Goal: Information Seeking & Learning: Learn about a topic

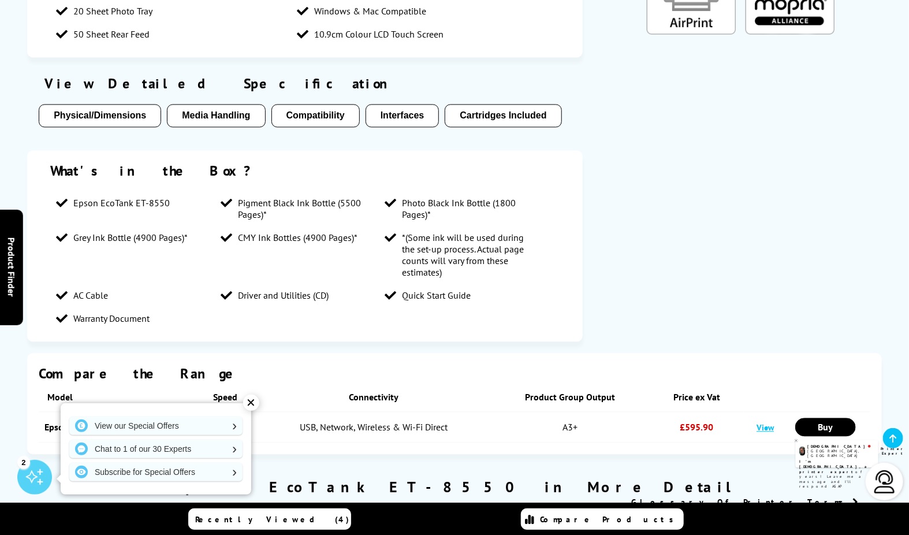
scroll to position [1155, 0]
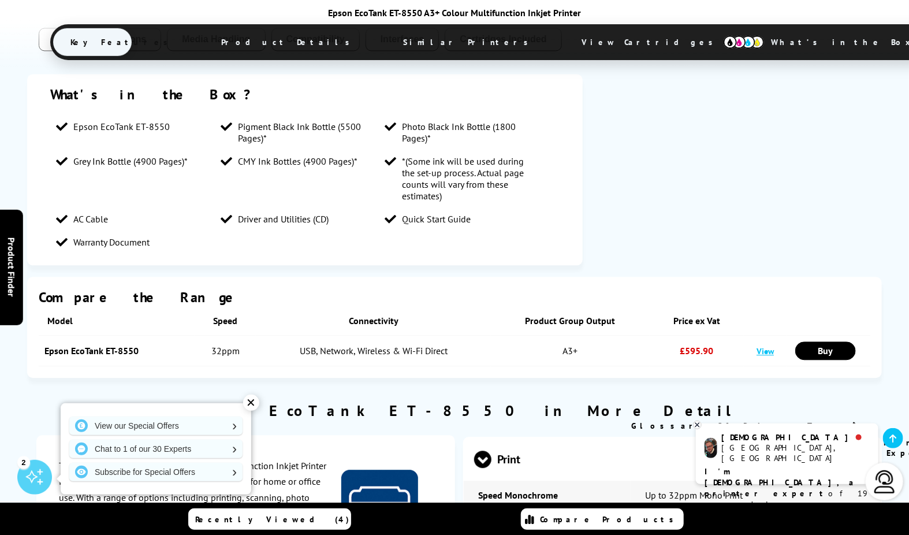
click at [250, 405] on div "✕" at bounding box center [251, 403] width 16 height 16
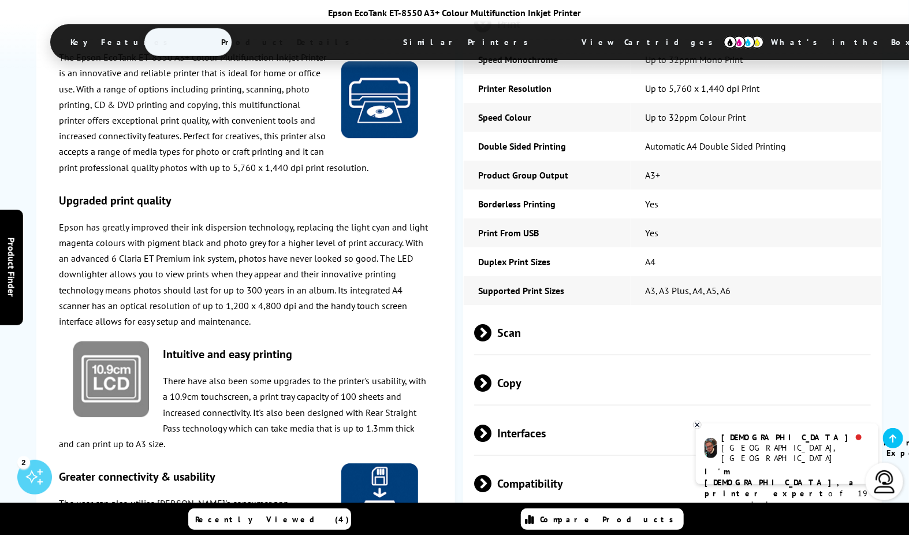
scroll to position [1604, 0]
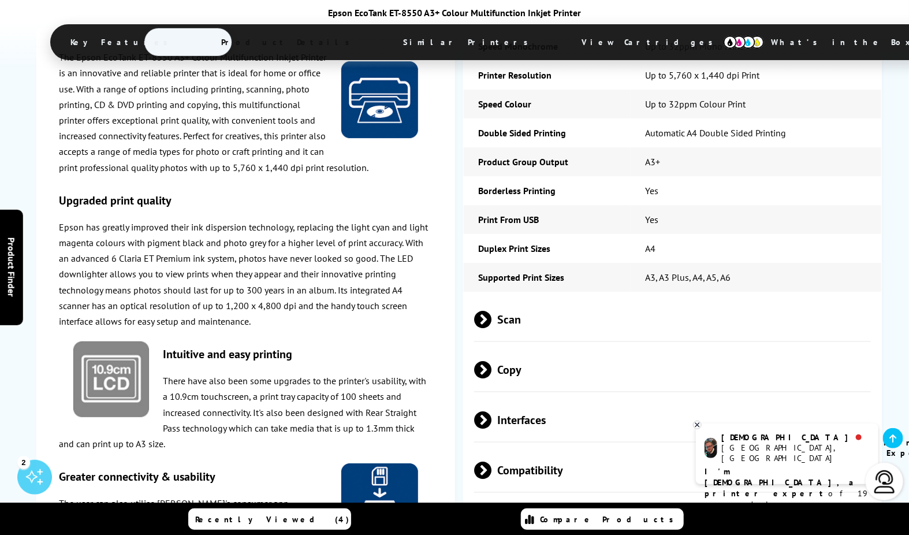
click at [492, 311] on span at bounding box center [492, 319] width 0 height 17
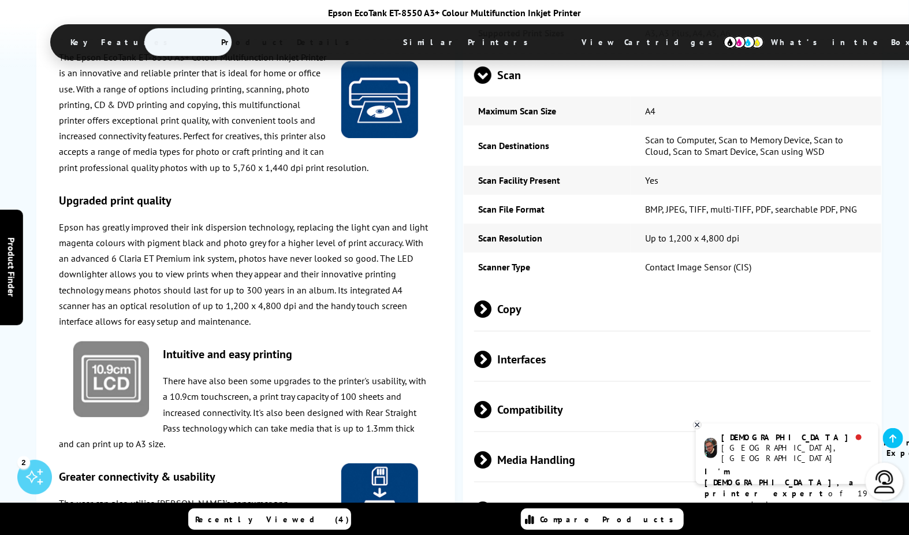
scroll to position [1861, 0]
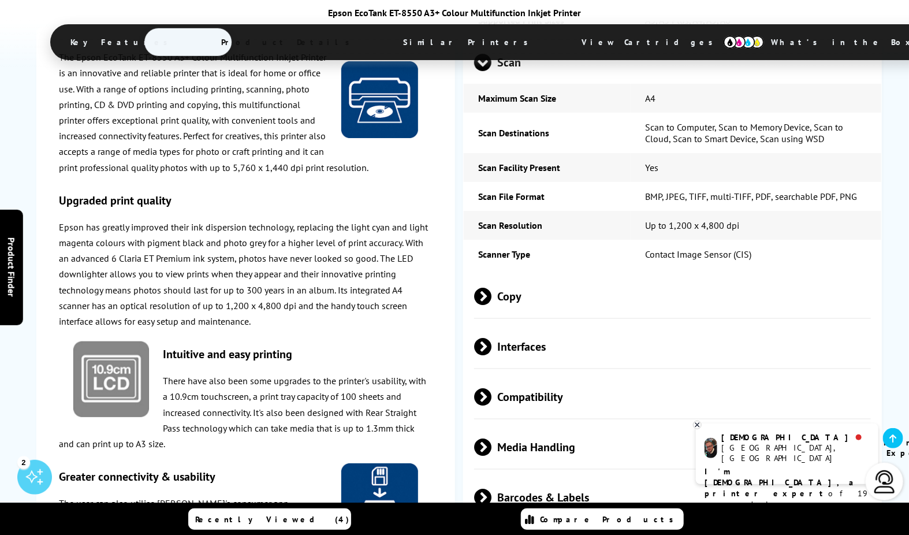
click at [492, 338] on span at bounding box center [492, 346] width 0 height 17
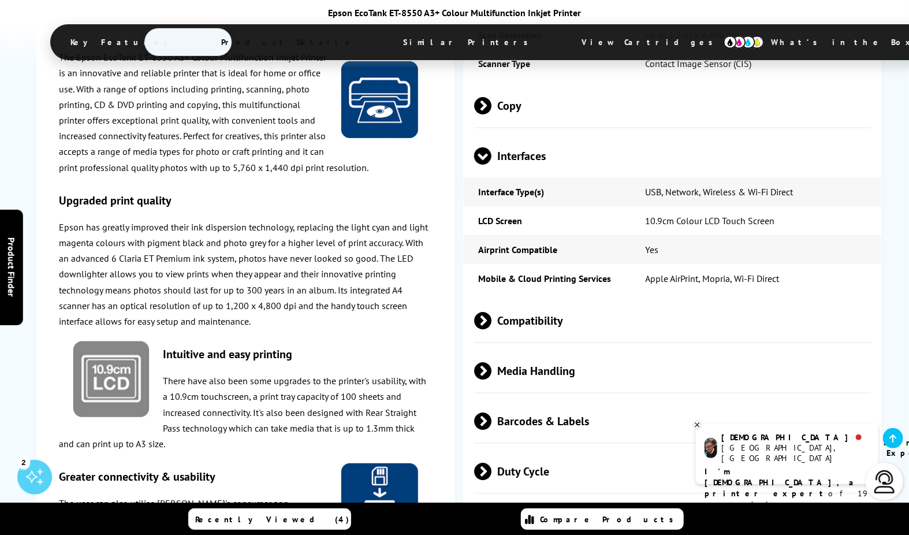
scroll to position [2053, 0]
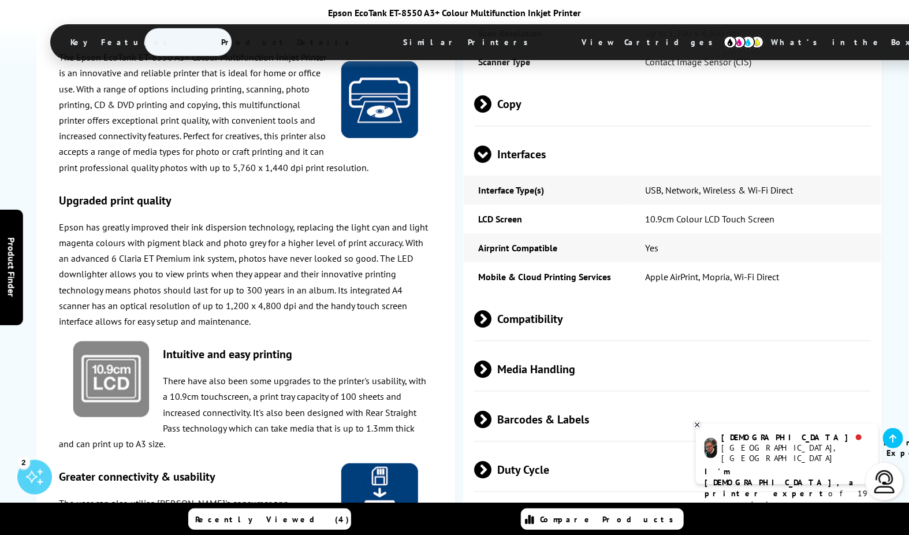
click at [546, 302] on span "Compatibility" at bounding box center [672, 318] width 397 height 43
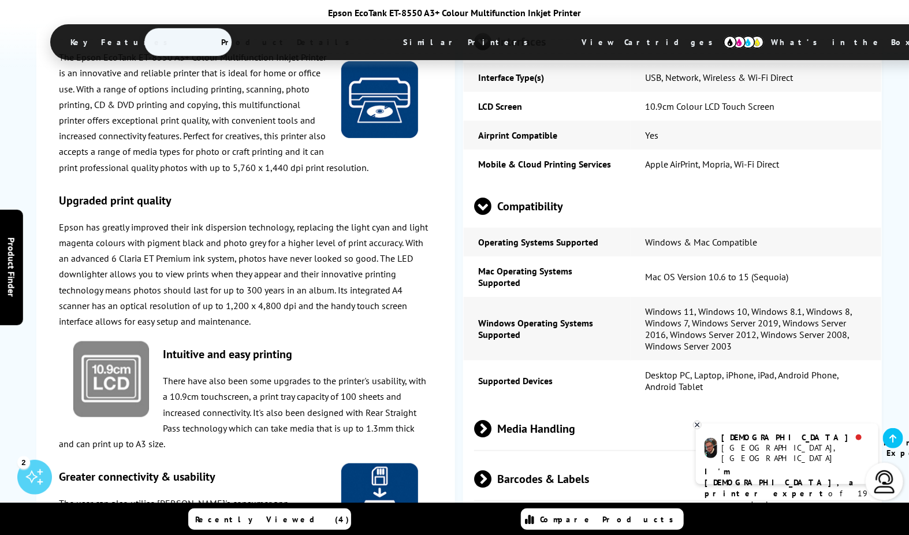
scroll to position [2182, 0]
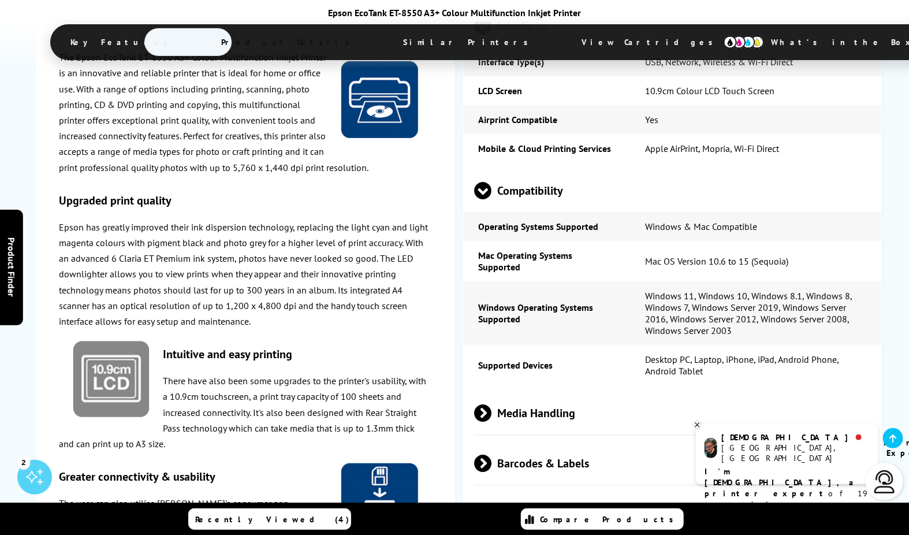
click at [540, 391] on span "Media Handling" at bounding box center [672, 412] width 397 height 43
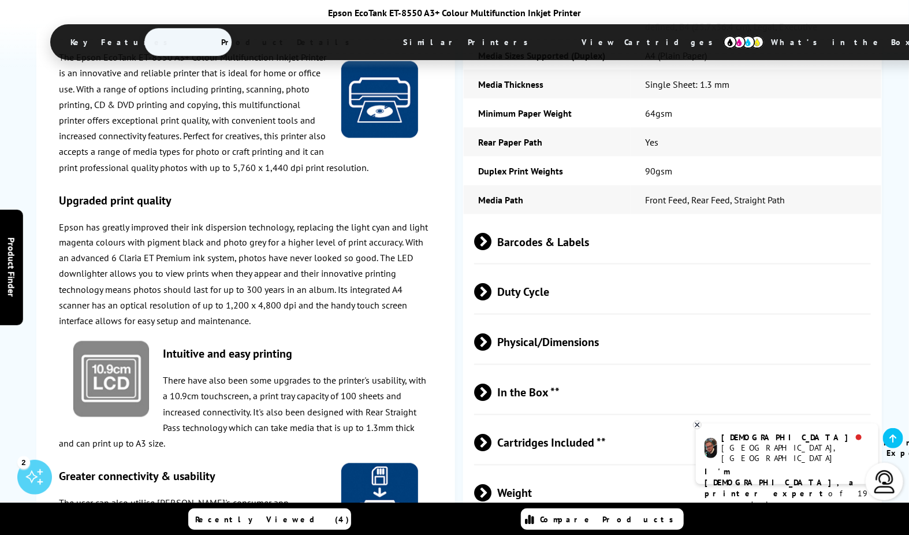
scroll to position [2888, 0]
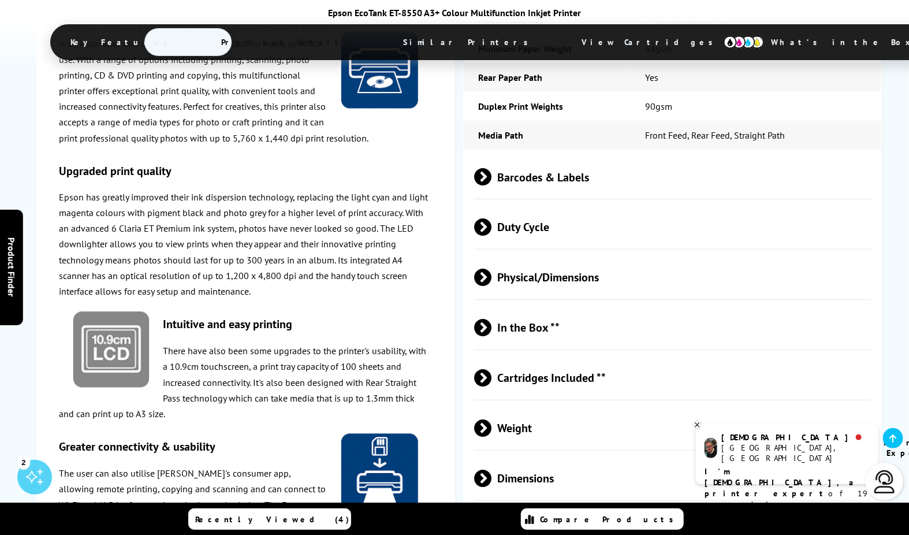
click at [500, 407] on span "Weight" at bounding box center [672, 428] width 397 height 43
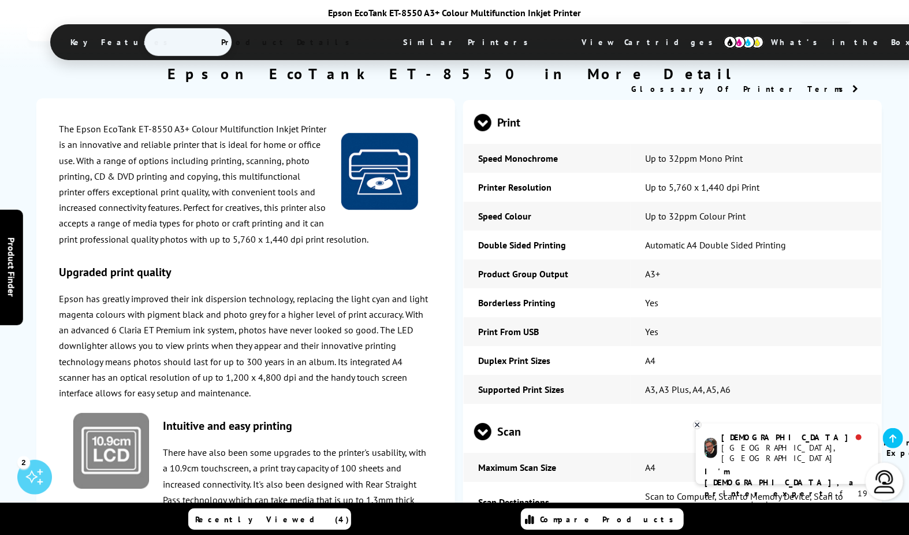
scroll to position [1476, 0]
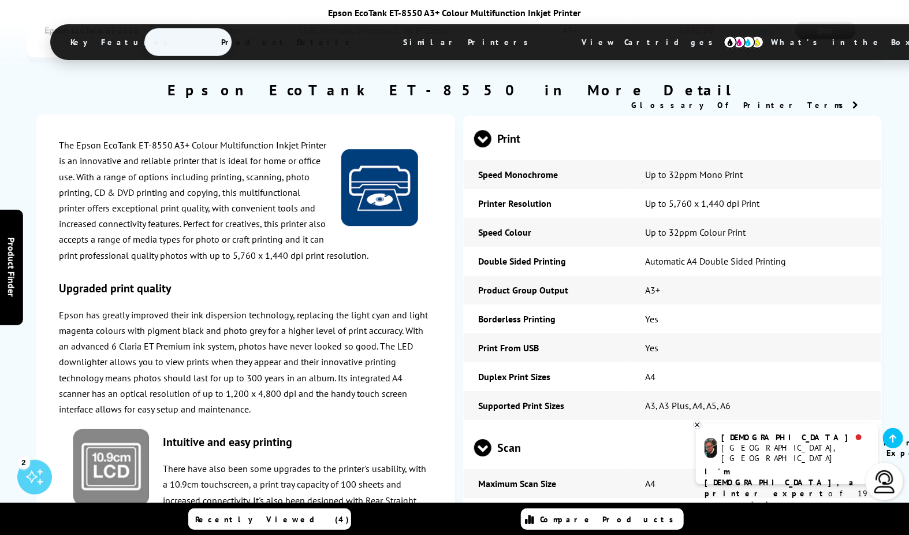
click at [754, 304] on td "Yes" at bounding box center [756, 318] width 251 height 29
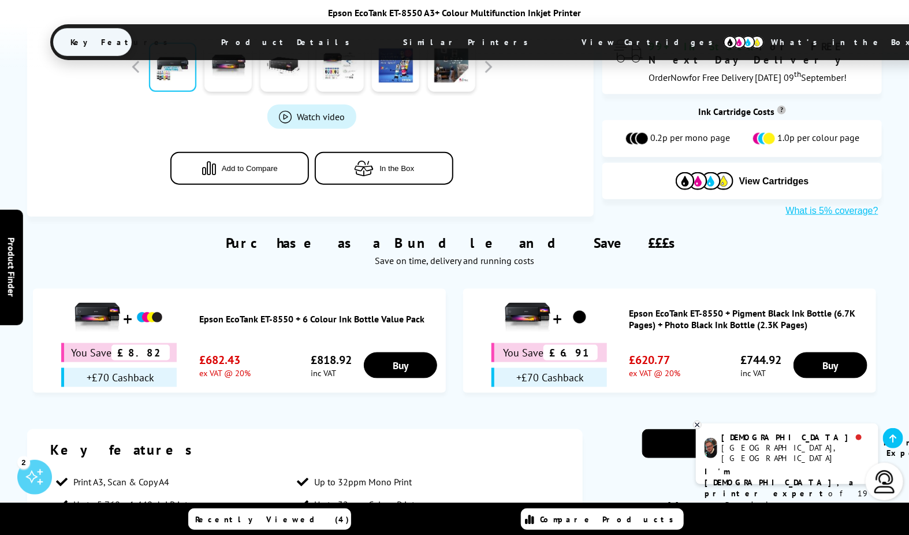
scroll to position [513, 0]
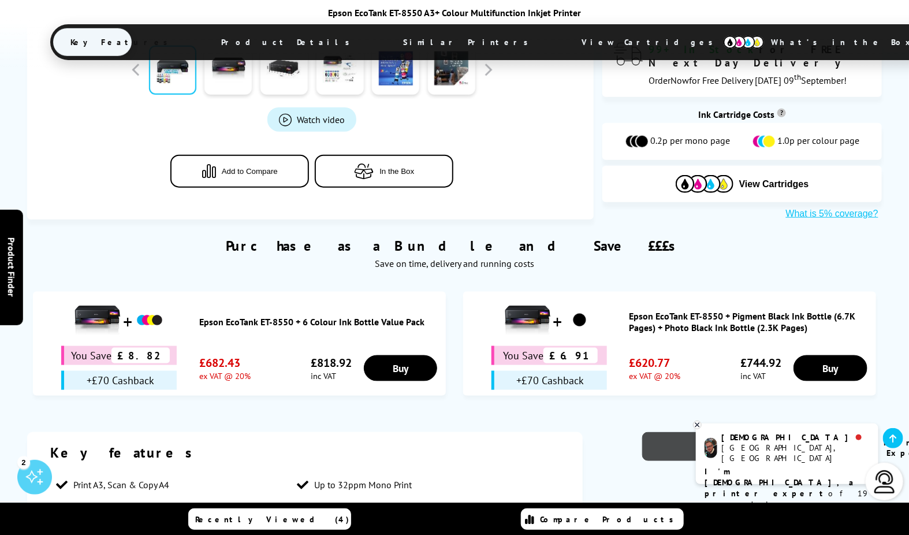
click at [668, 432] on link "View Brochure" at bounding box center [741, 446] width 198 height 29
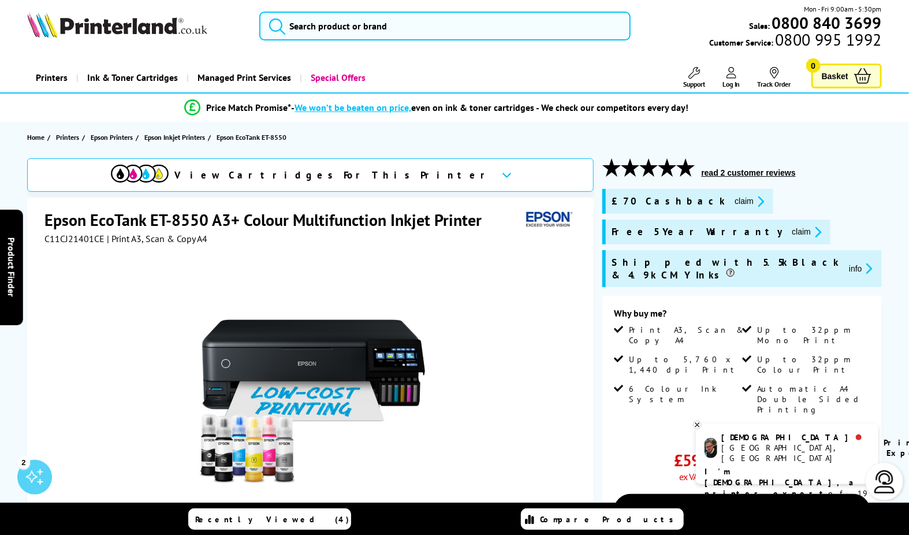
scroll to position [0, 0]
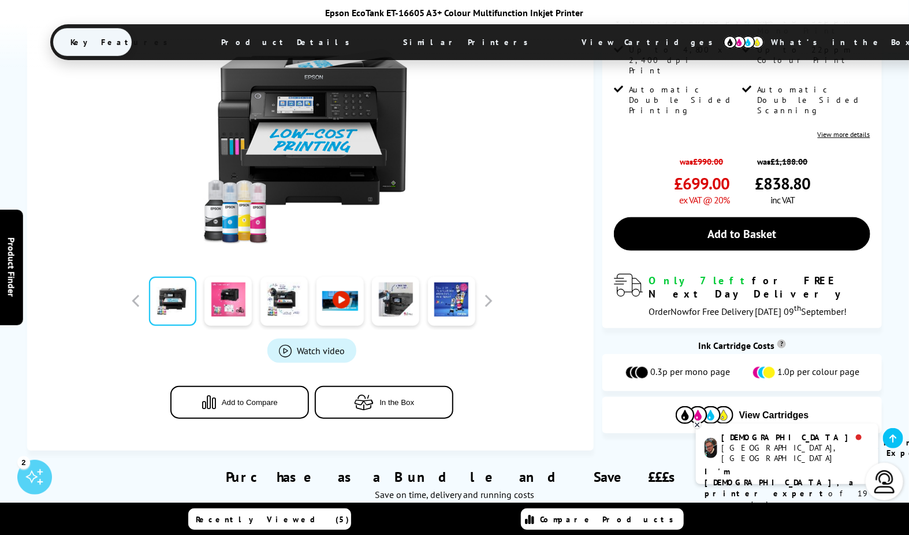
scroll to position [189, 0]
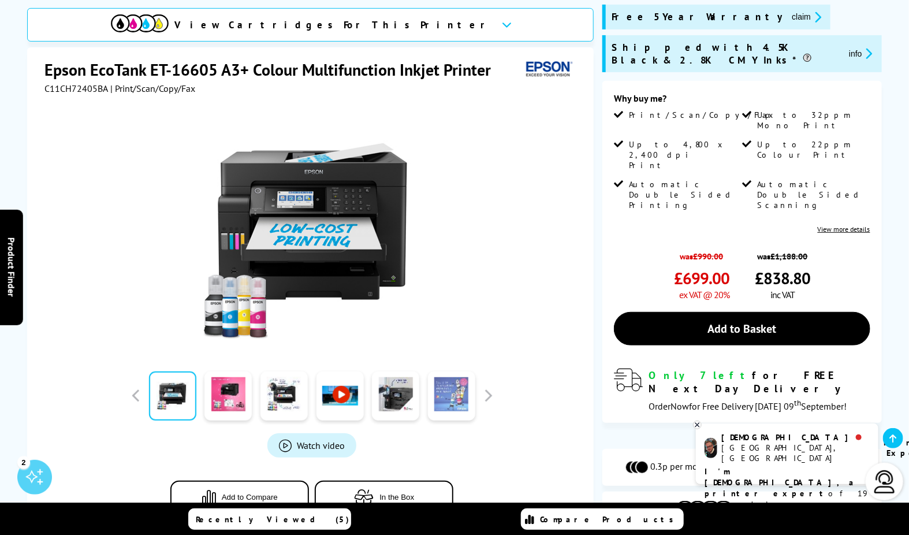
click at [445, 400] on link at bounding box center [451, 395] width 47 height 49
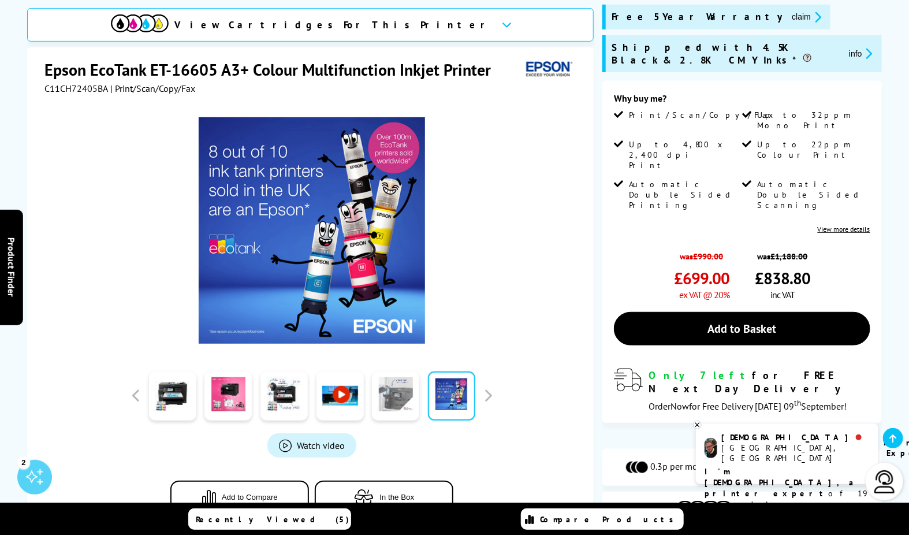
click at [392, 393] on link at bounding box center [395, 395] width 47 height 49
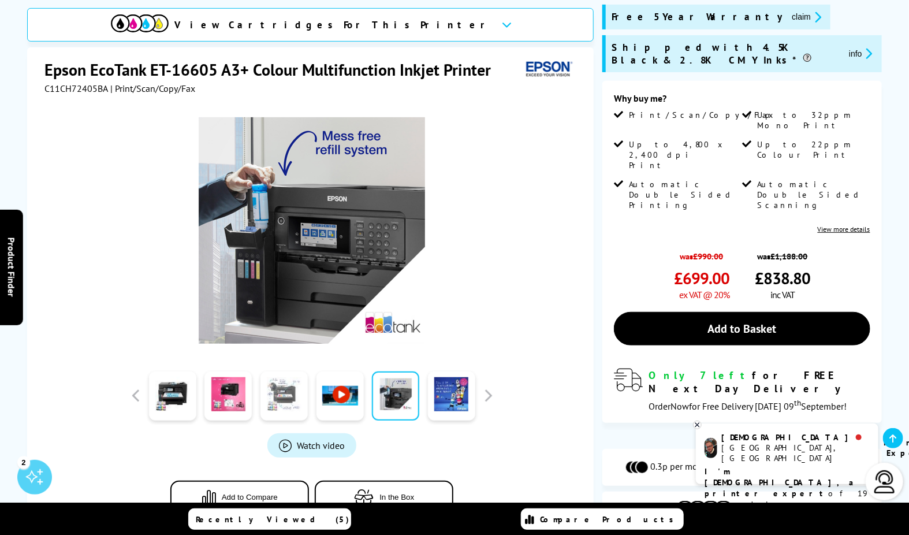
click at [277, 400] on link at bounding box center [284, 395] width 47 height 49
